Goal: Information Seeking & Learning: Learn about a topic

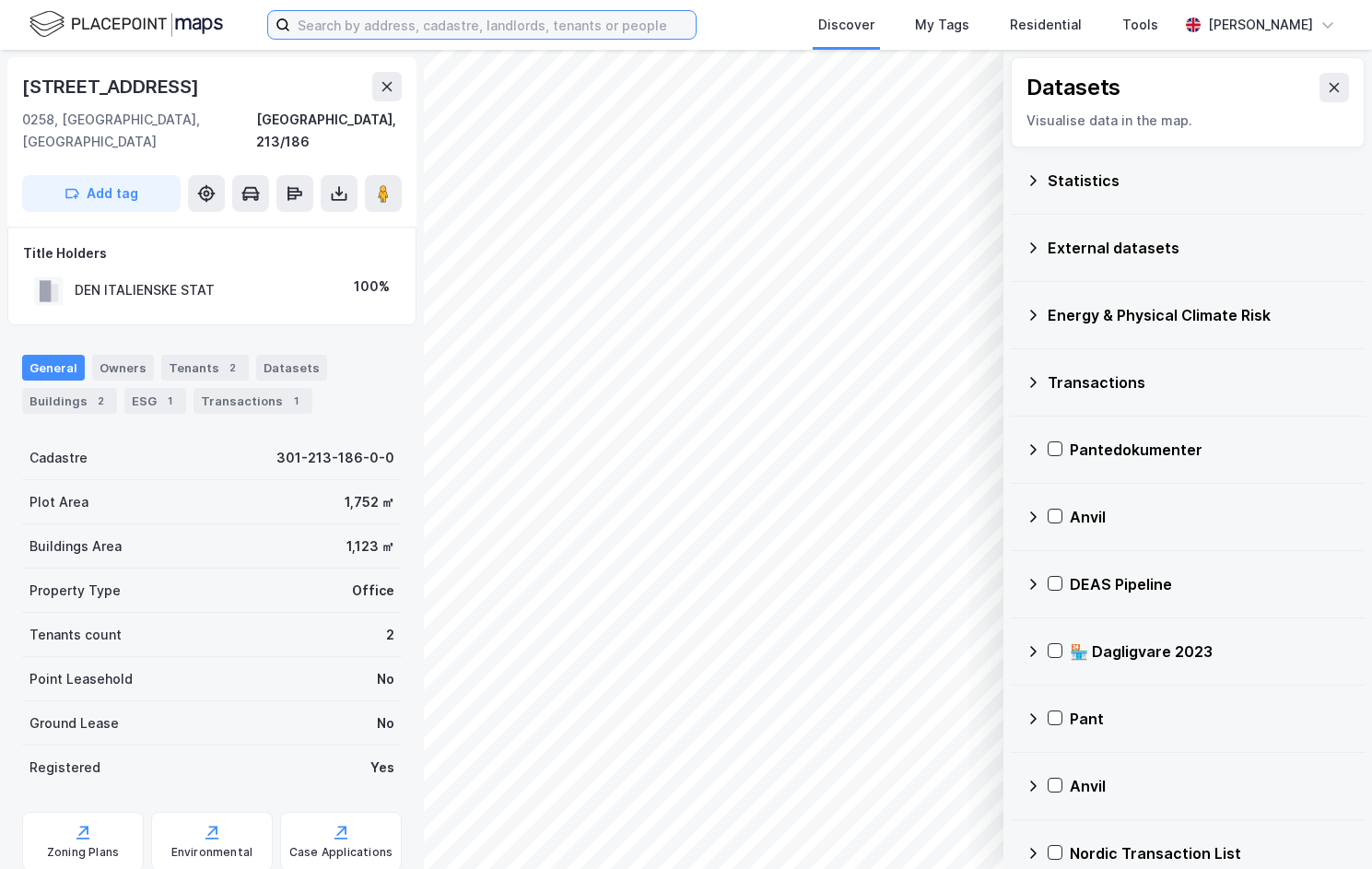
click at [434, 21] on input at bounding box center [492, 25] width 405 height 28
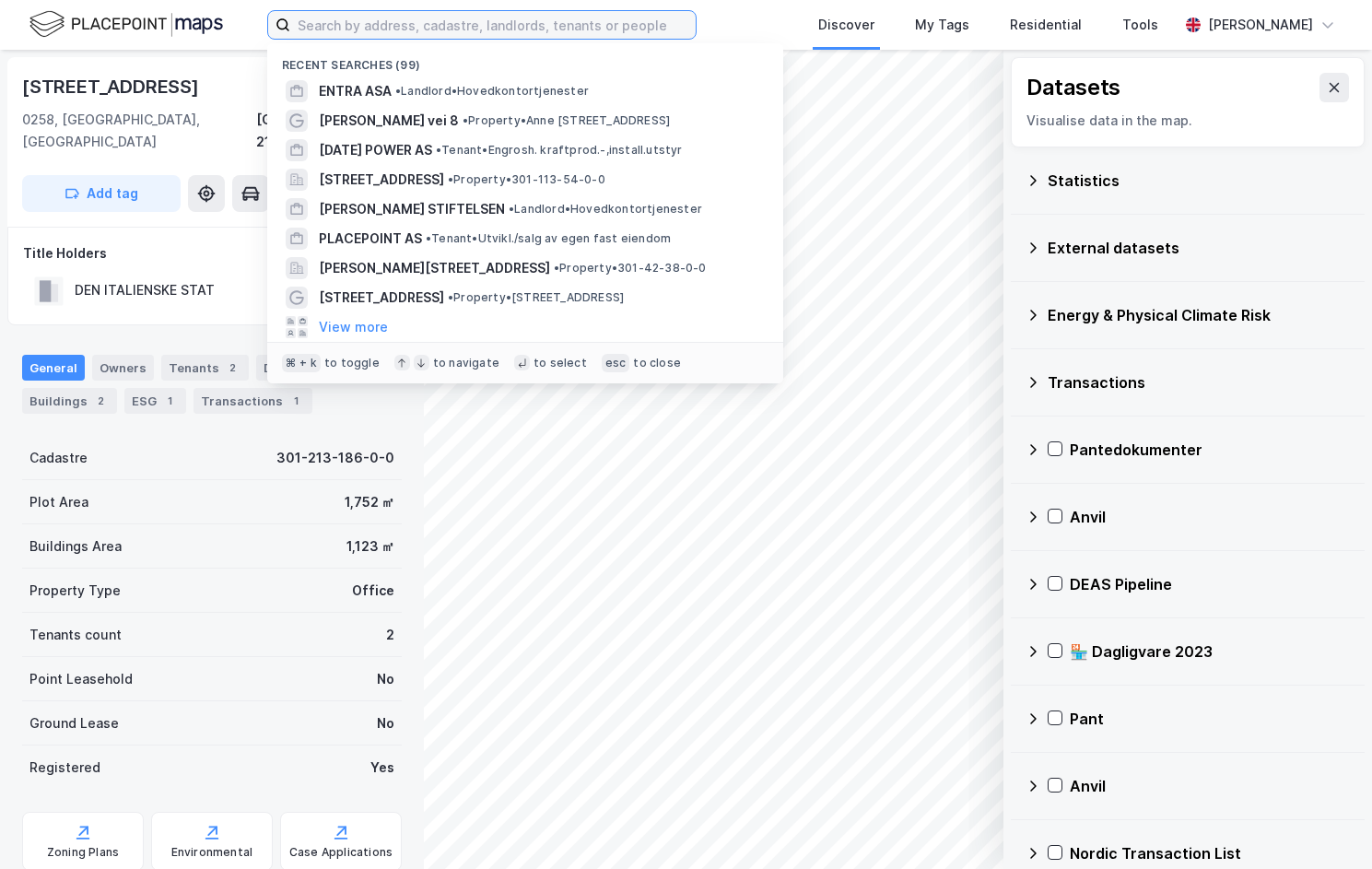
type input "e"
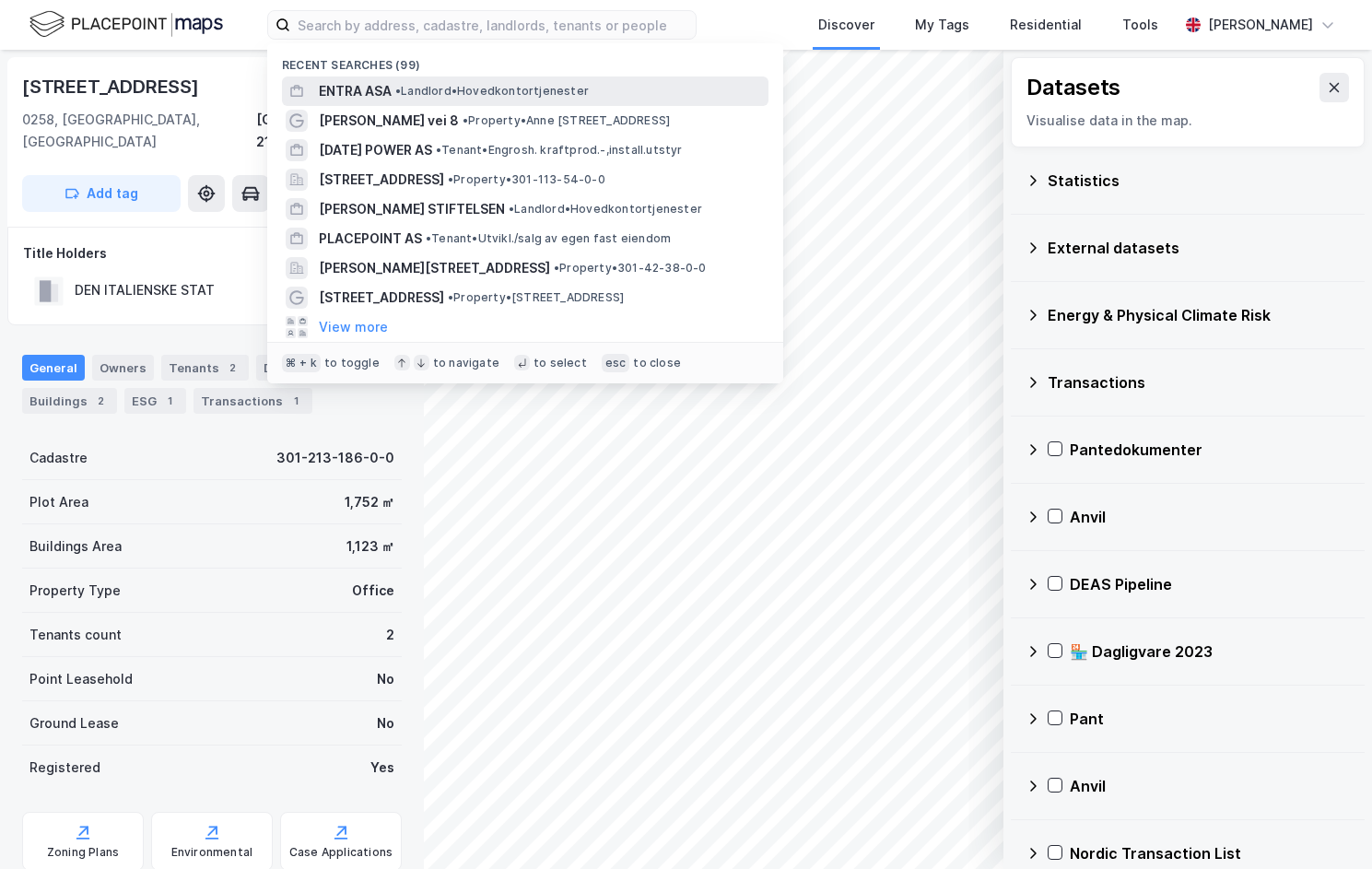
click at [418, 86] on span "• Landlord • Hovedkontortjenester" at bounding box center [492, 91] width 194 height 15
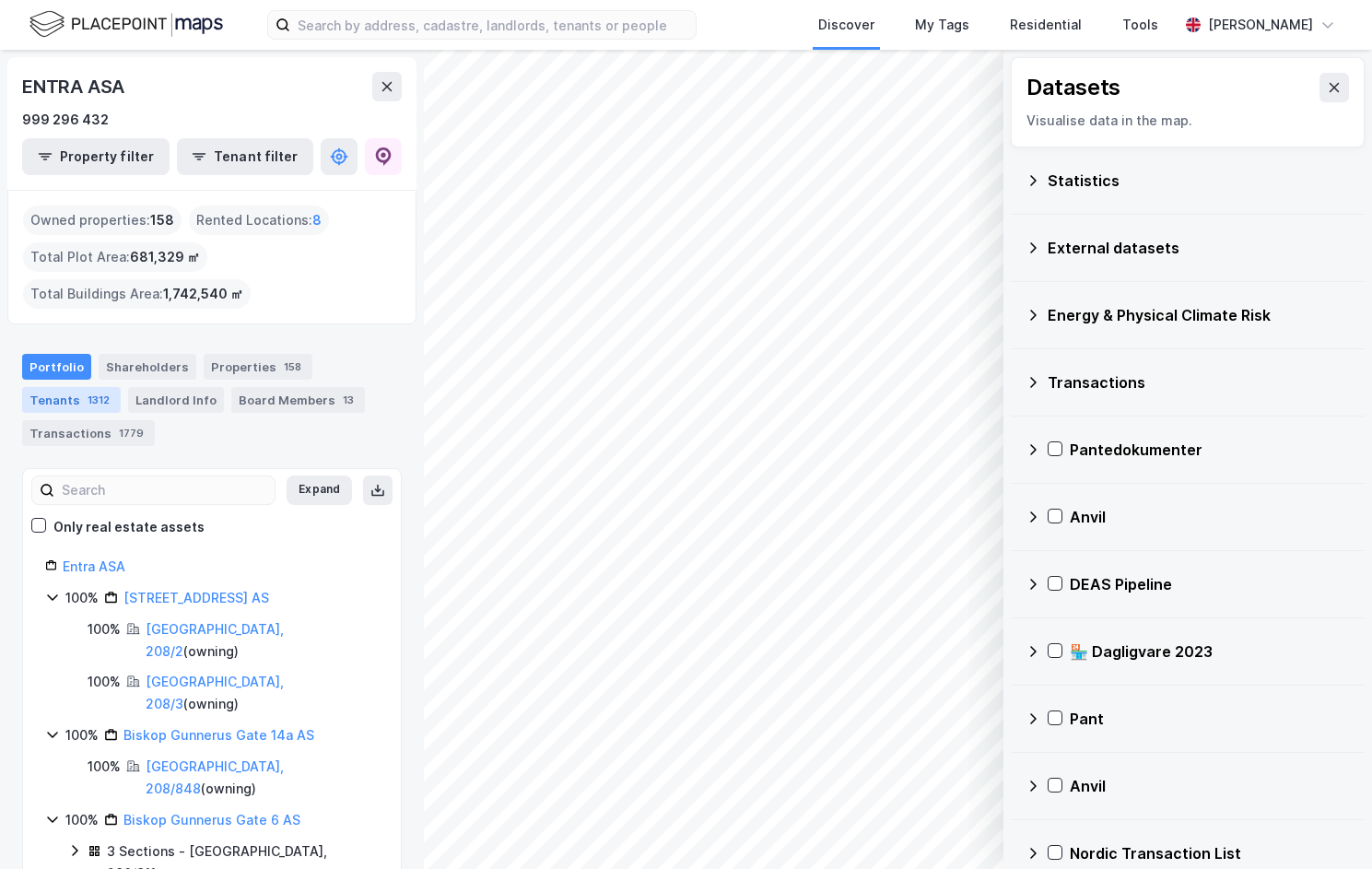
click at [78, 388] on div "Tenants 1312" at bounding box center [72, 400] width 99 height 26
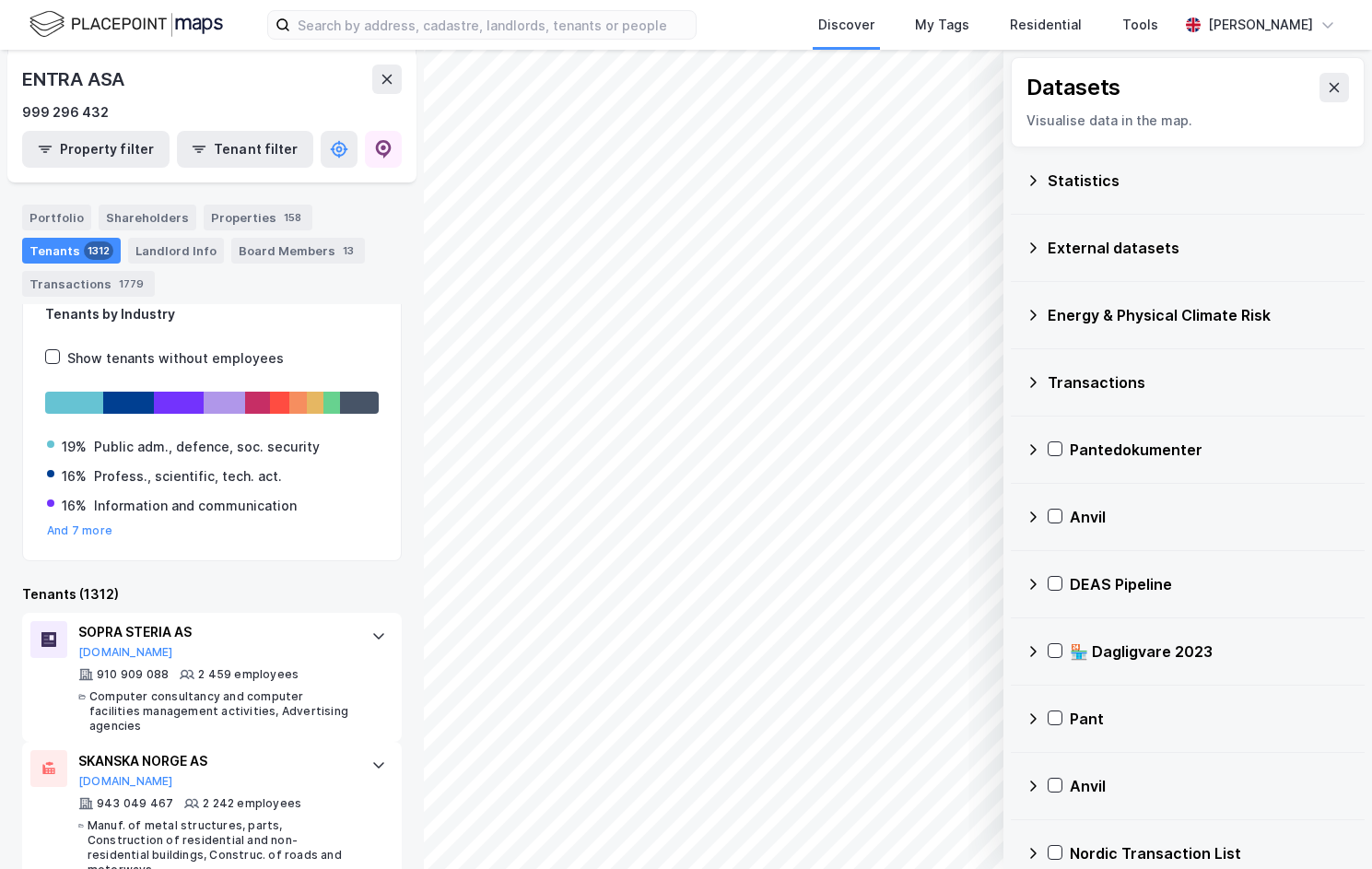
scroll to position [60, 0]
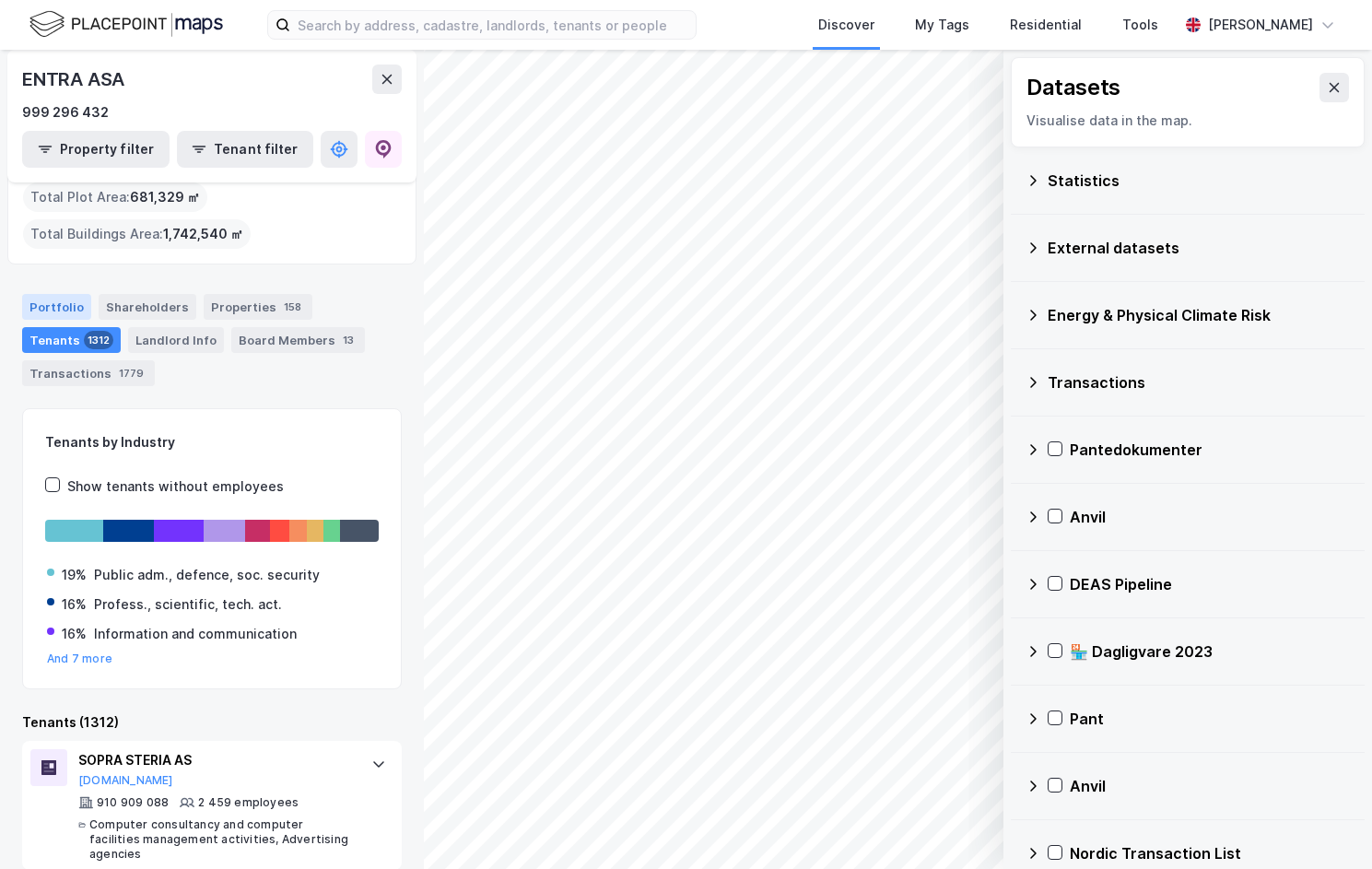
click at [52, 307] on div "Portfolio" at bounding box center [57, 307] width 69 height 26
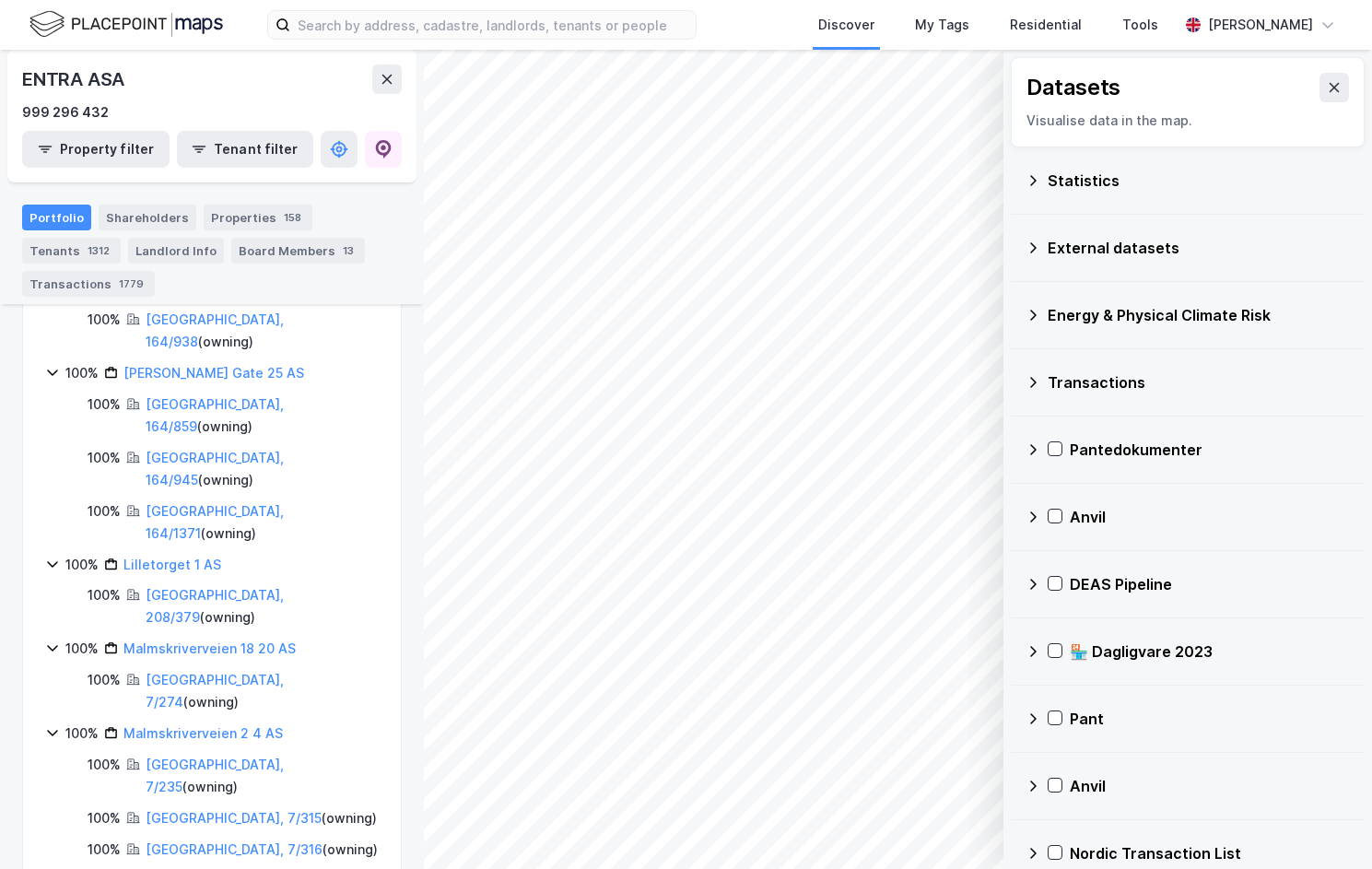
scroll to position [4364, 0]
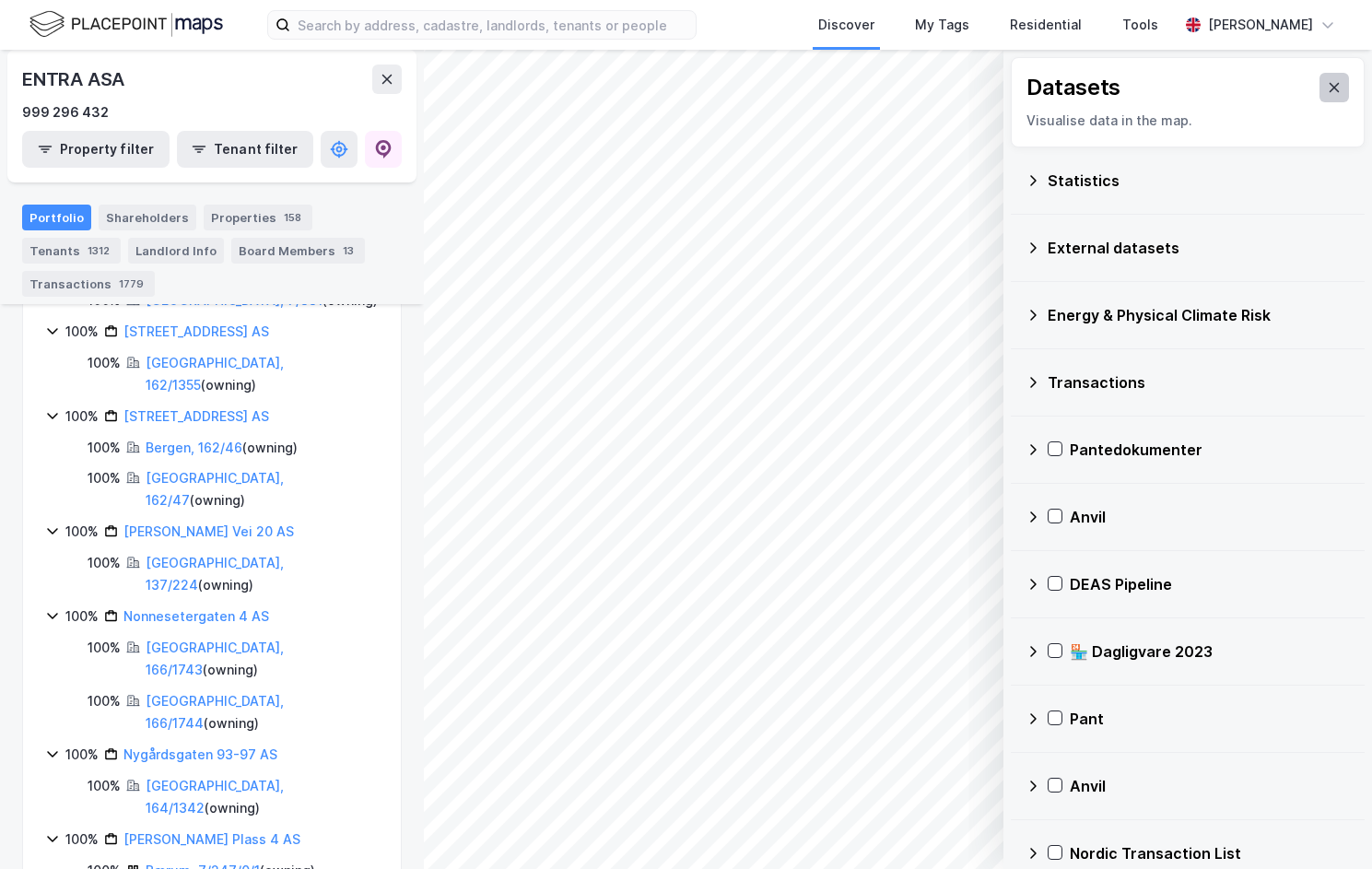
click at [1324, 77] on button at bounding box center [1335, 88] width 30 height 30
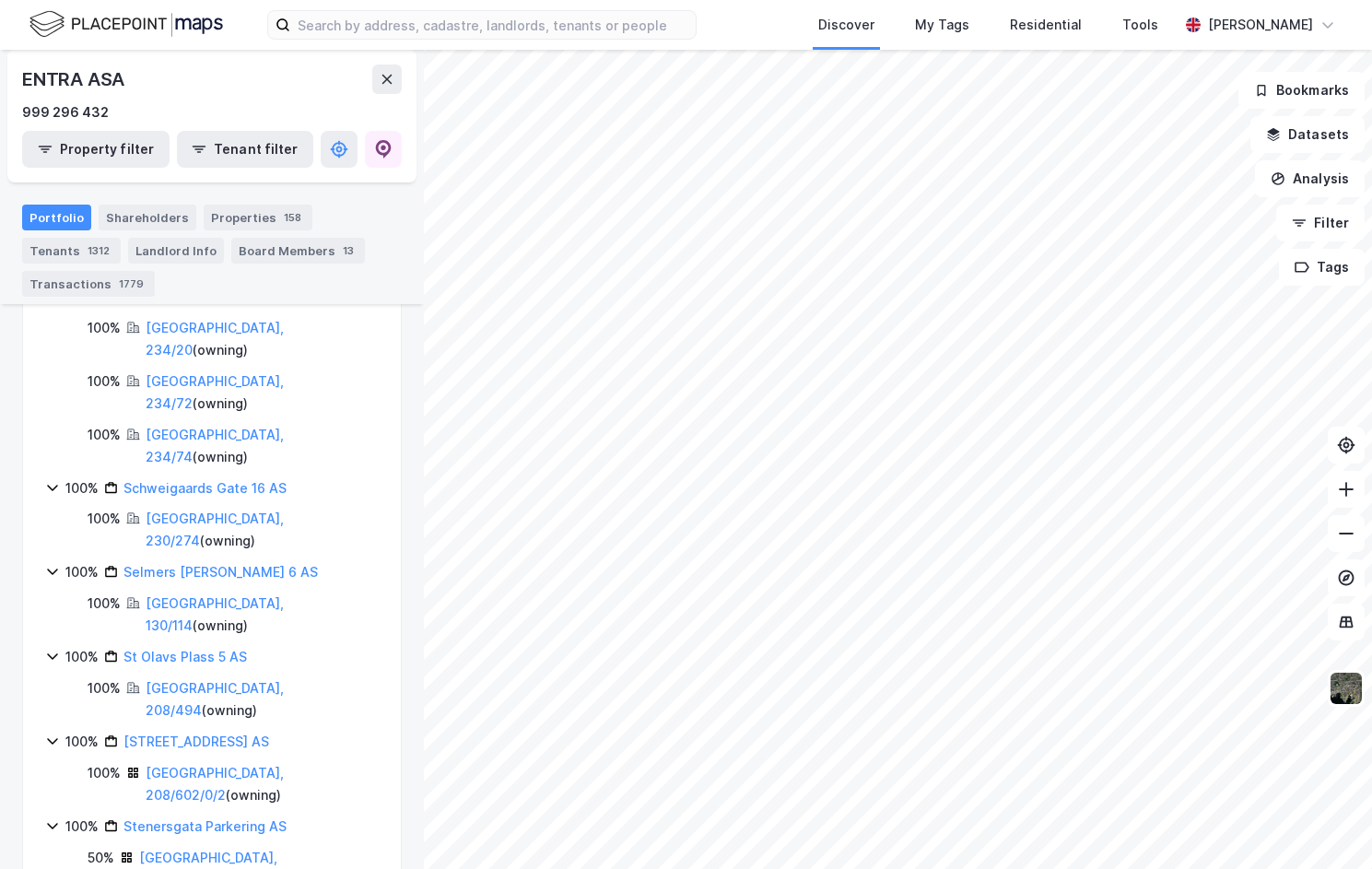
scroll to position [4311, 0]
